Goal: Communication & Community: Answer question/provide support

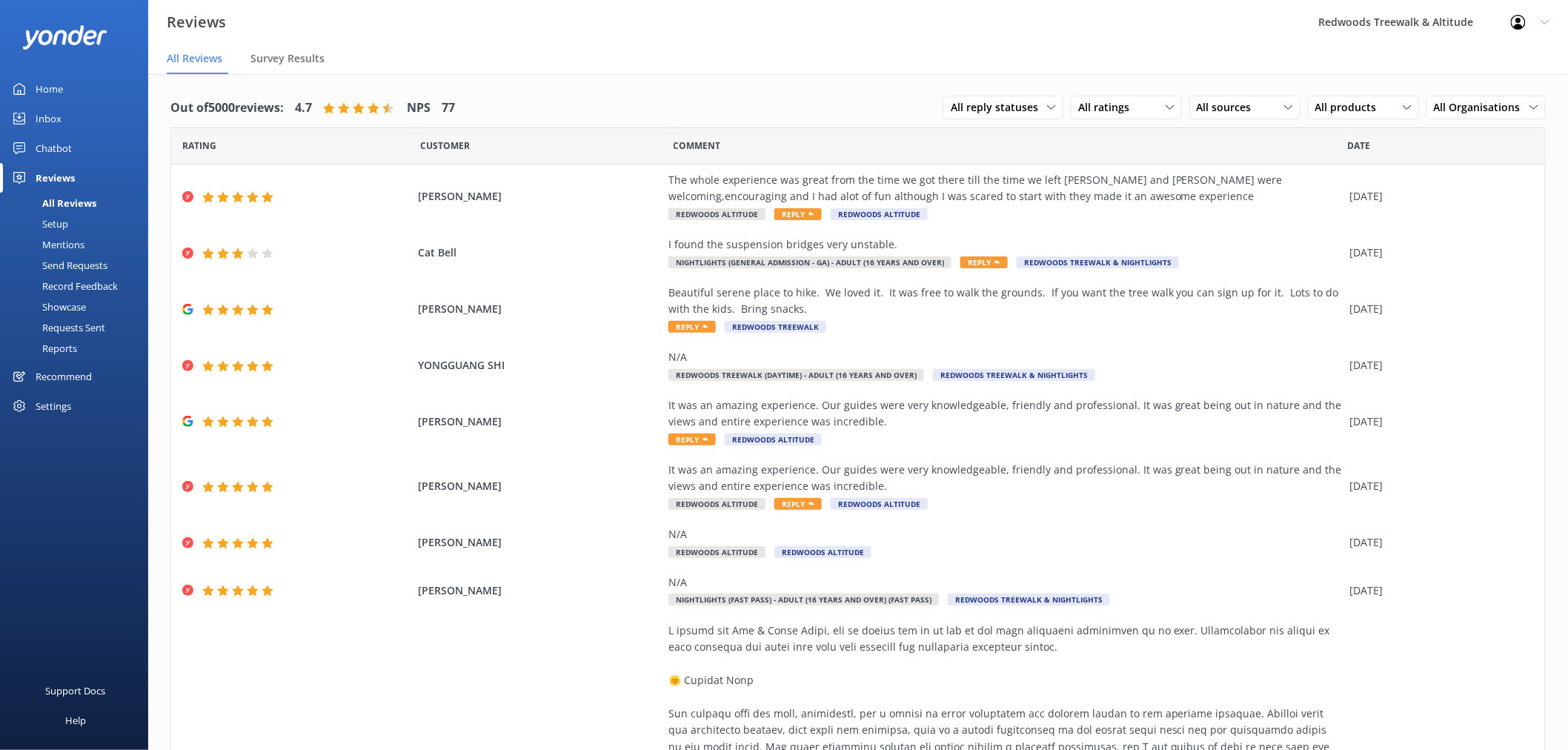
click at [77, 87] on link "Home" at bounding box center [74, 89] width 148 height 30
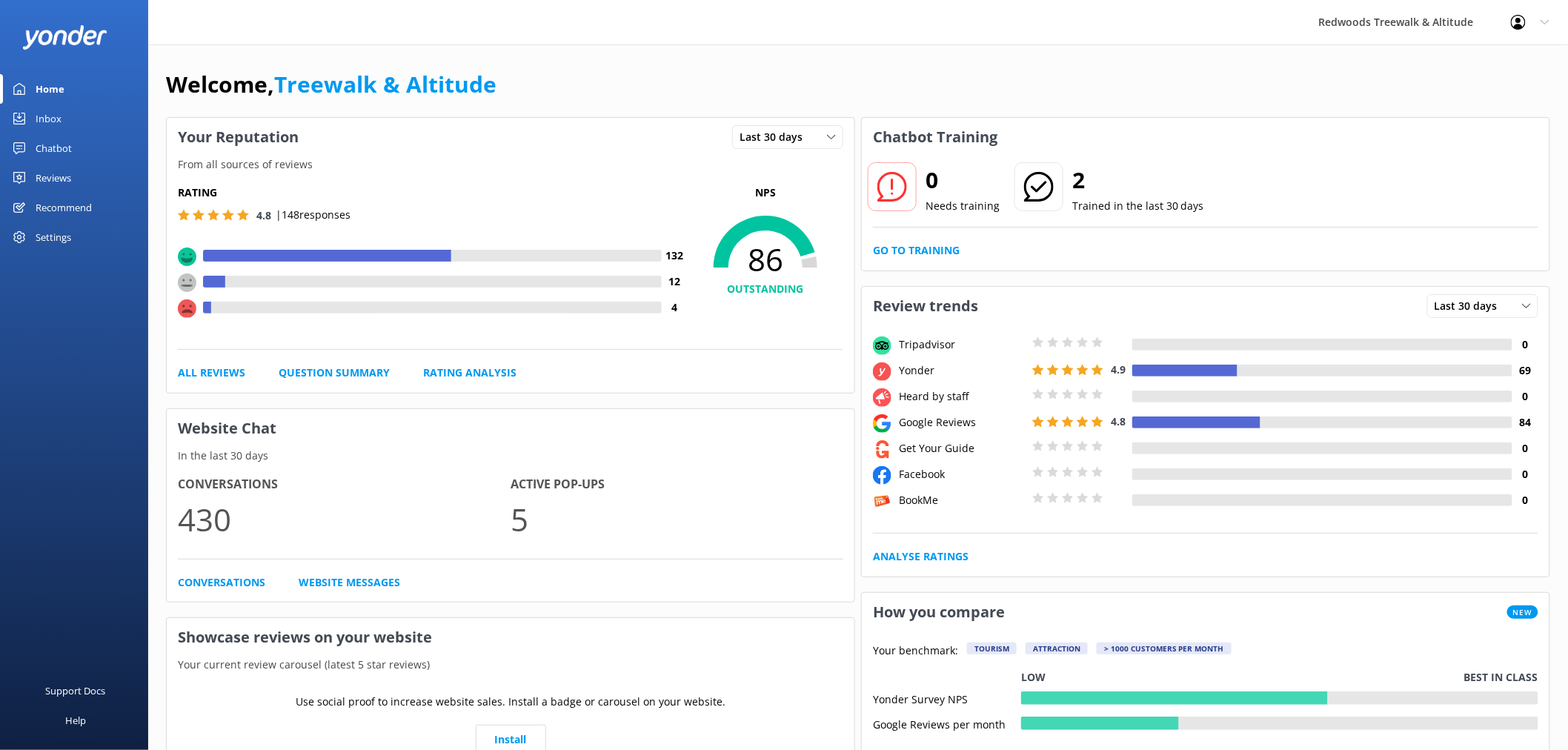
click at [71, 171] on div "Reviews" at bounding box center [54, 178] width 36 height 30
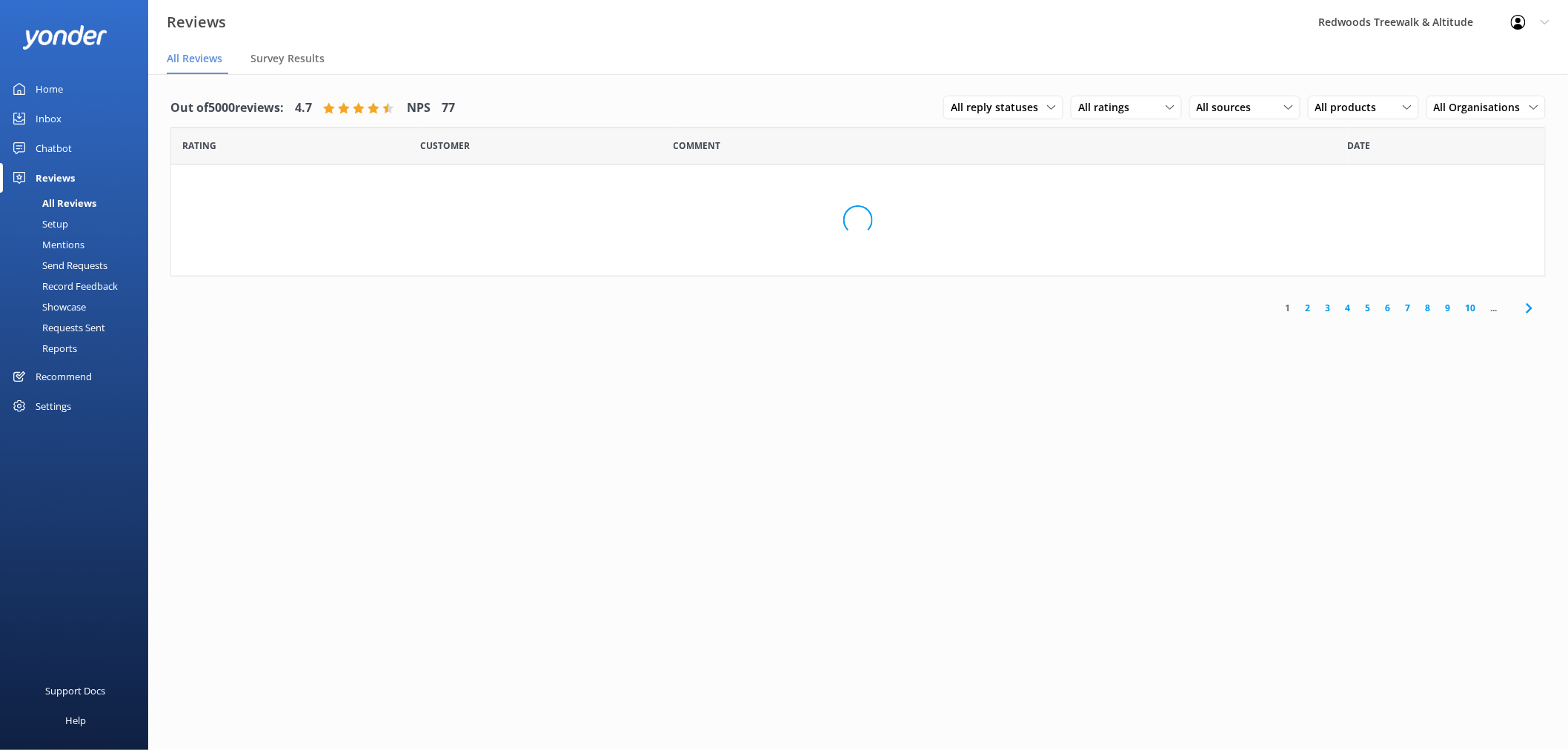
click at [75, 119] on link "Inbox" at bounding box center [74, 118] width 148 height 30
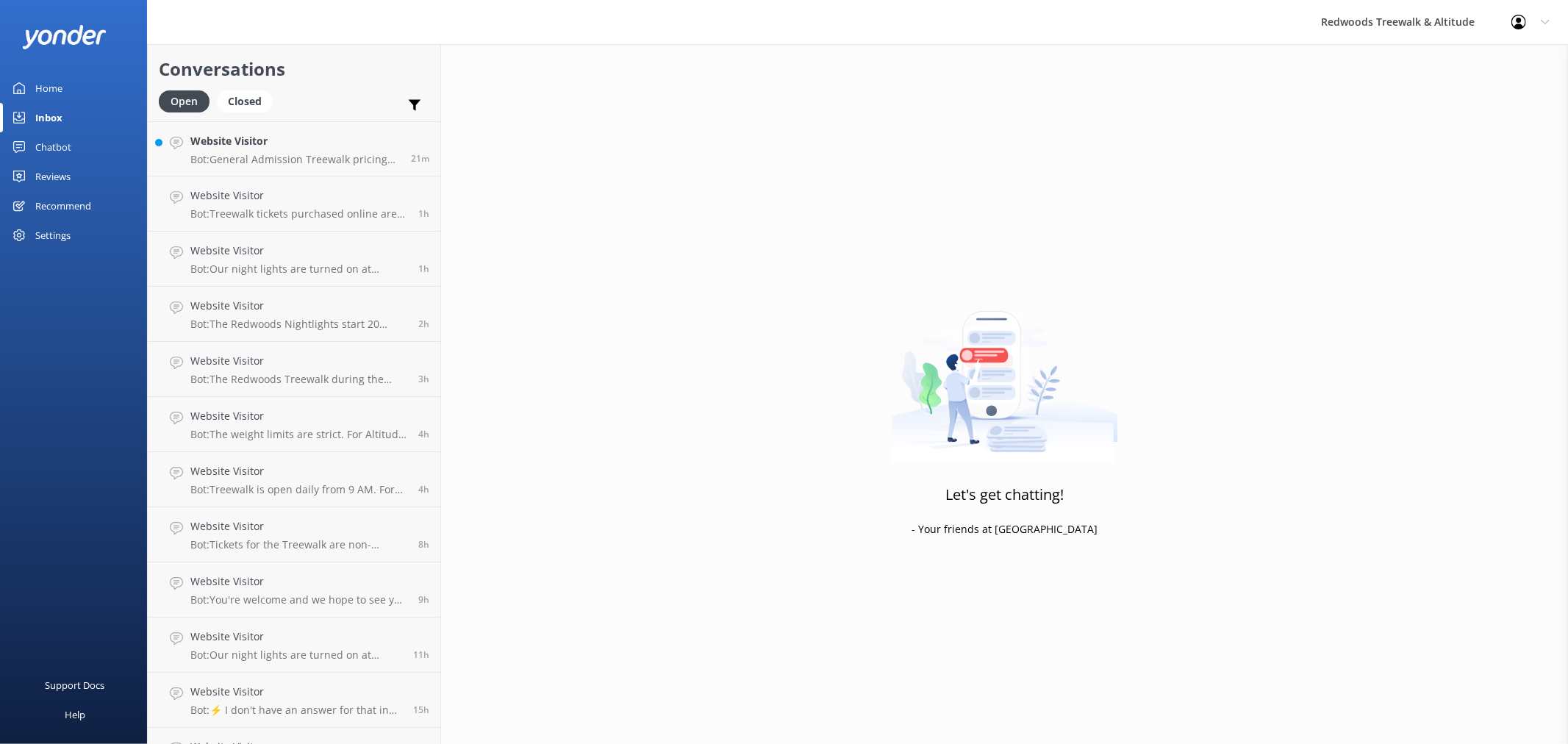
click at [282, 149] on h4 "Website Visitor" at bounding box center [295, 141] width 210 height 16
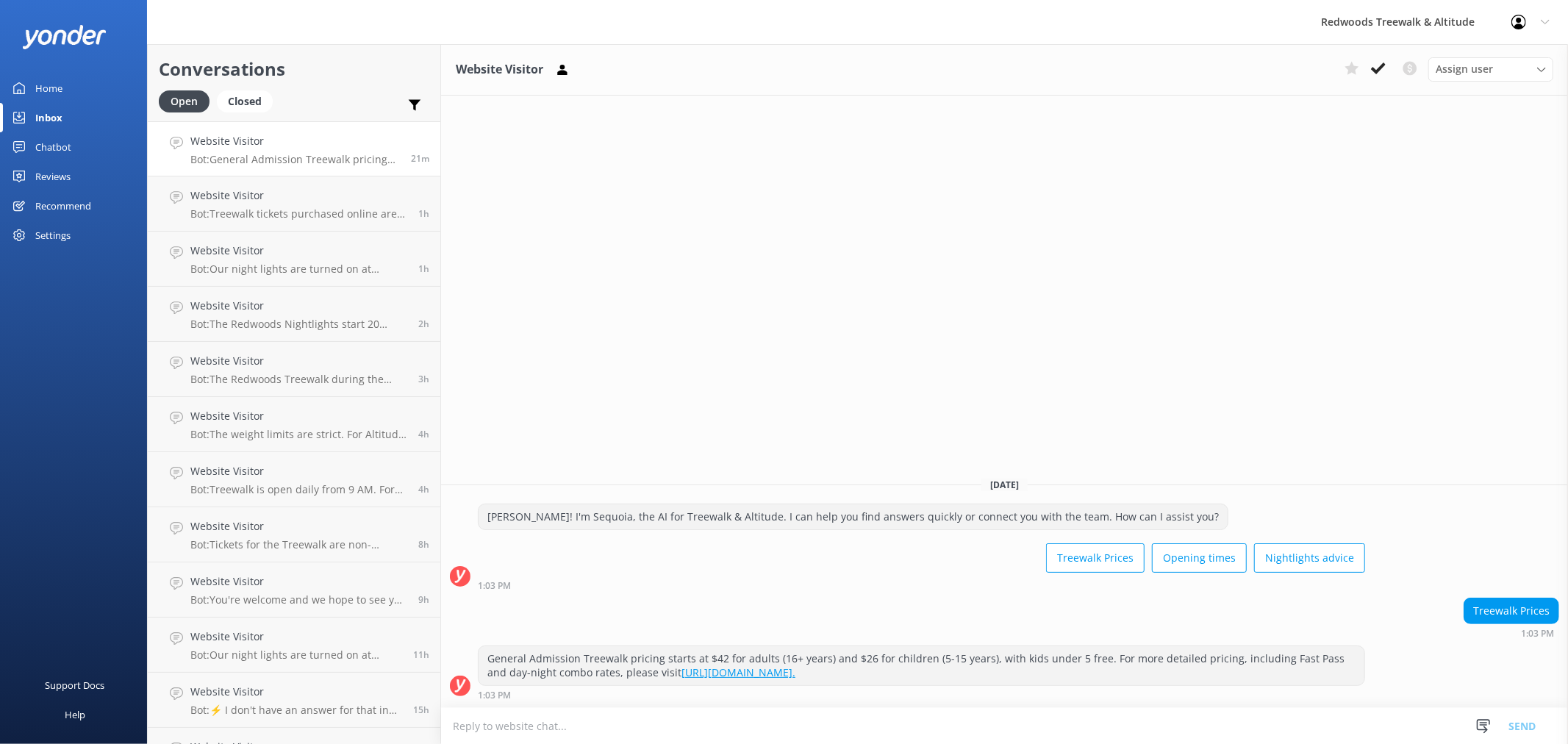
click at [82, 89] on link "Home" at bounding box center [73, 89] width 147 height 30
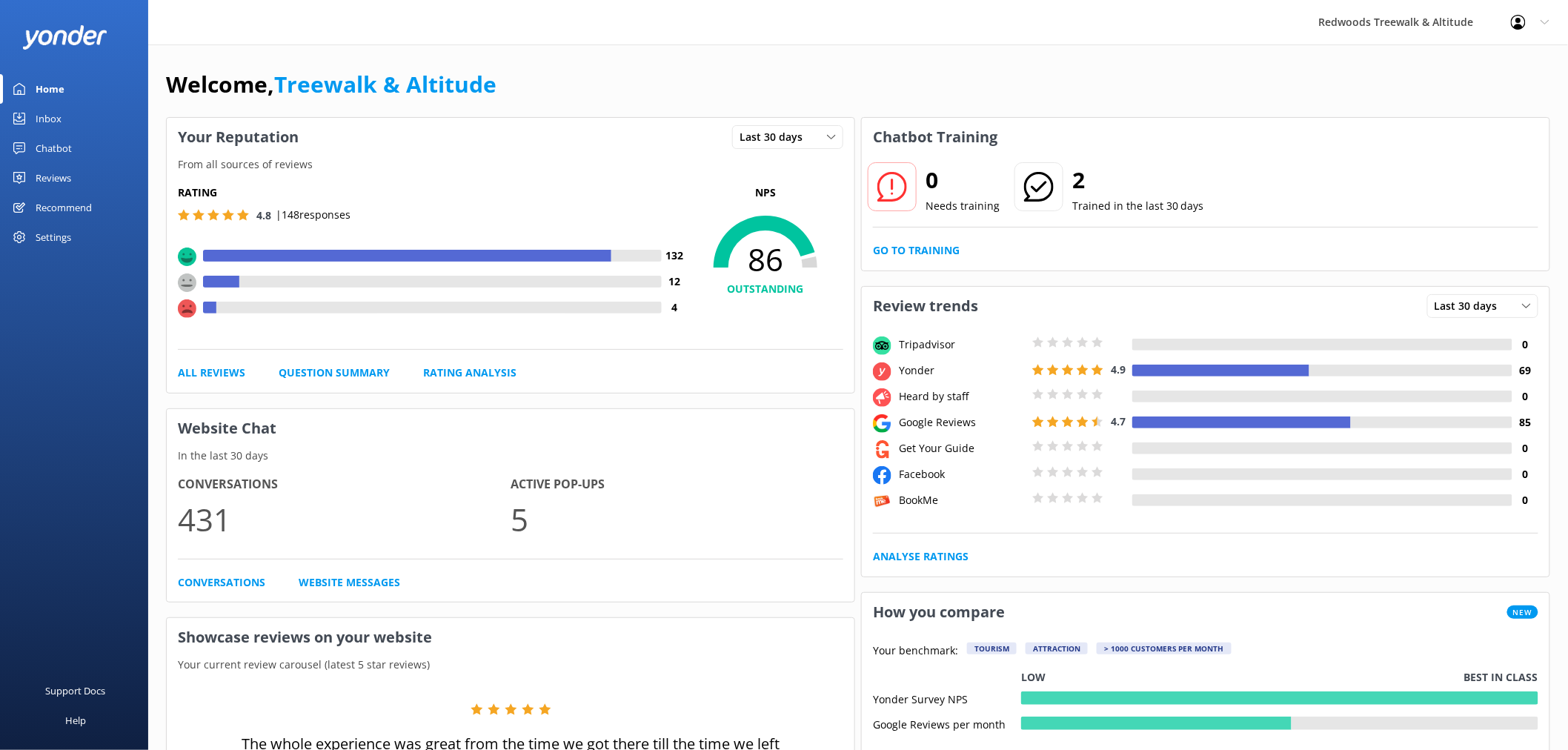
click at [68, 167] on div "Reviews" at bounding box center [54, 178] width 36 height 30
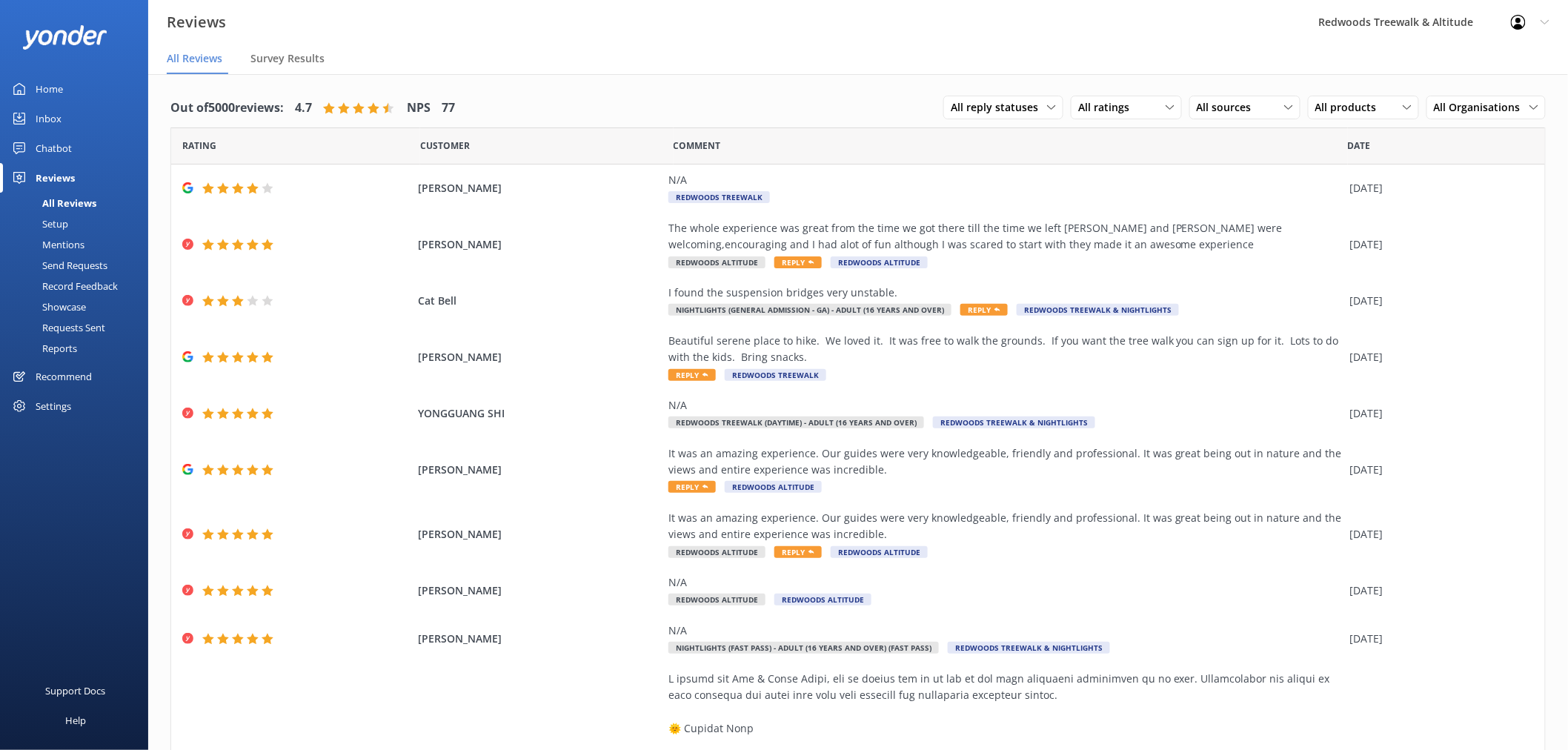
click at [71, 114] on link "Inbox" at bounding box center [74, 118] width 148 height 30
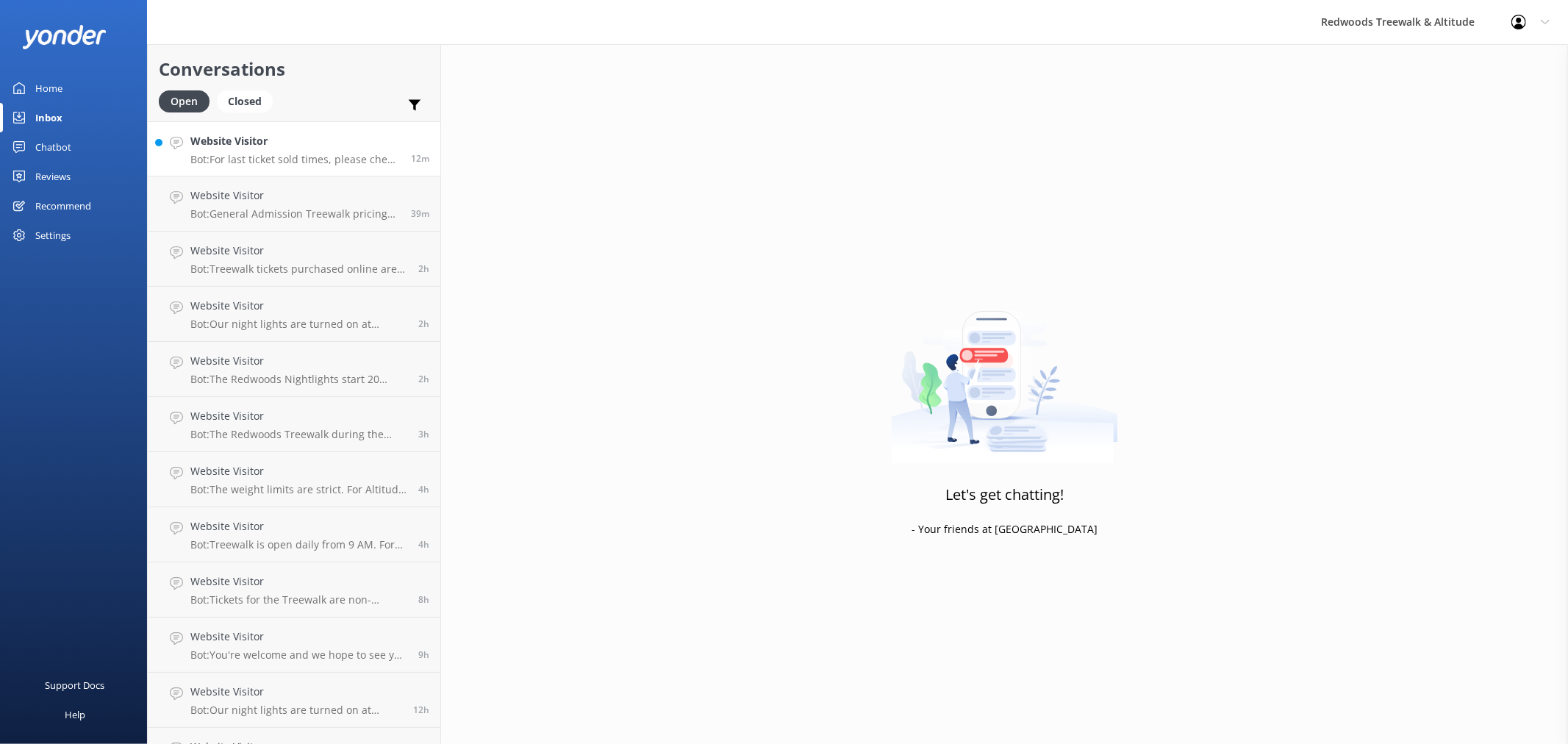
click at [400, 138] on div "12m" at bounding box center [415, 148] width 30 height 32
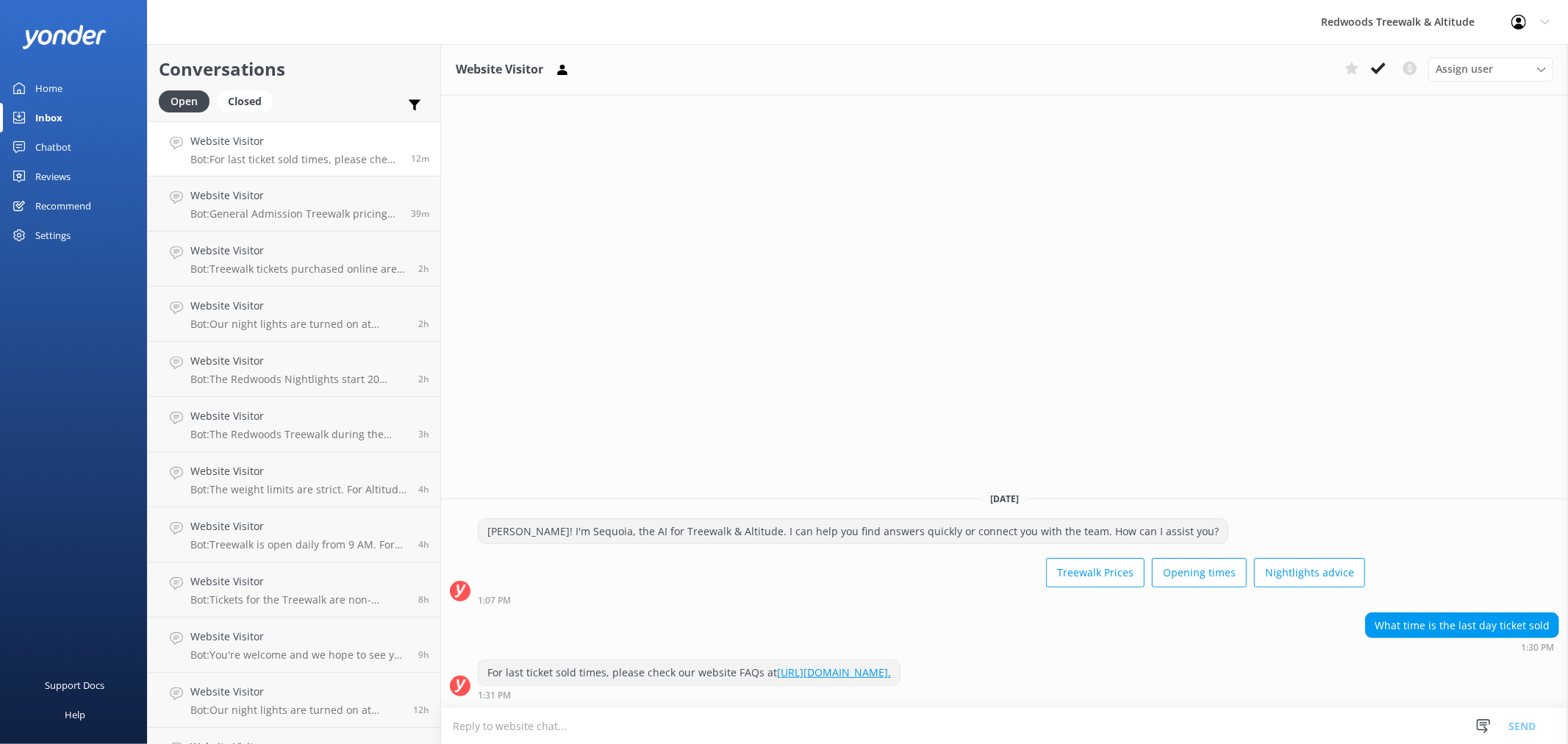
click at [69, 83] on link "Home" at bounding box center [73, 89] width 147 height 30
